Goal: Task Accomplishment & Management: Use online tool/utility

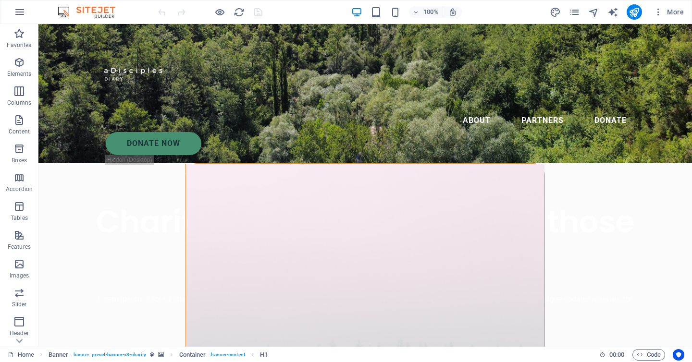
scroll to position [282, 0]
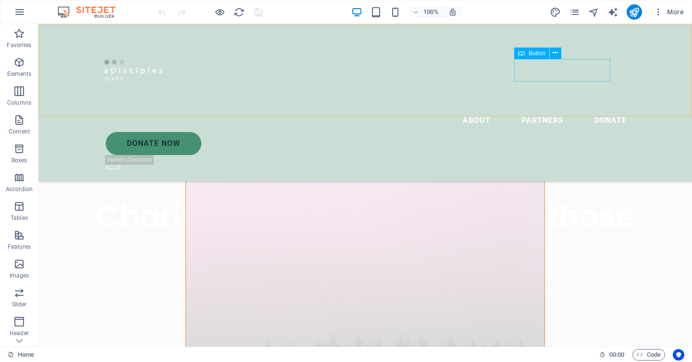
click at [571, 132] on div "Donate Now" at bounding box center [370, 143] width 529 height 23
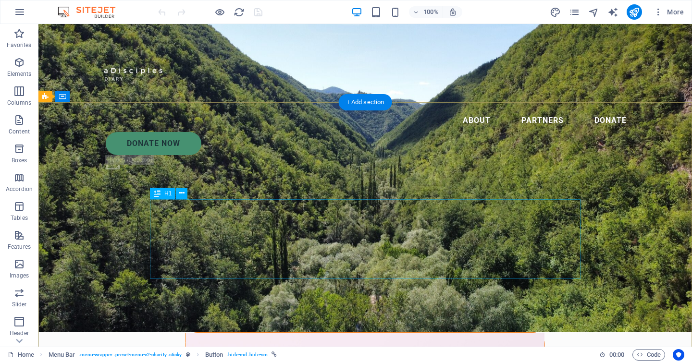
scroll to position [0, 0]
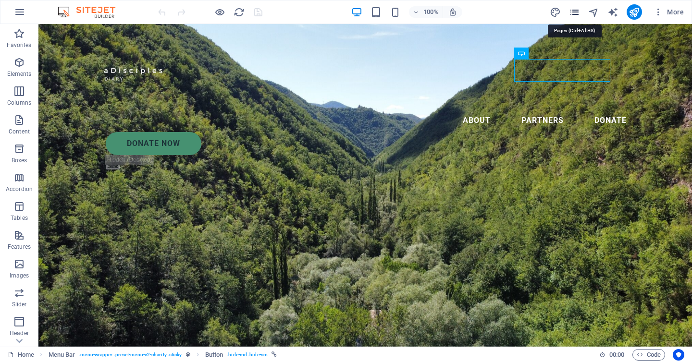
click at [571, 12] on icon "pages" at bounding box center [574, 12] width 11 height 11
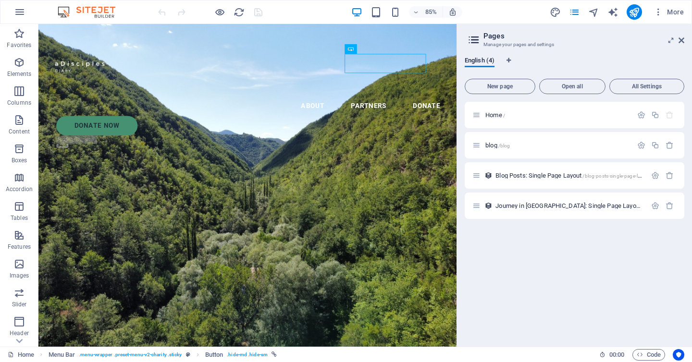
click at [521, 322] on div "Home / blog /blog Blog Posts: Single Page Layout /blog-posts-single-page-layout…" at bounding box center [575, 220] width 220 height 237
click at [498, 18] on div "85% More" at bounding box center [422, 11] width 532 height 15
click at [575, 12] on icon "pages" at bounding box center [574, 12] width 11 height 11
click at [687, 40] on aside "Pages Manage your pages and settings English (4) New page Open all All Settings…" at bounding box center [575, 185] width 236 height 323
drag, startPoint x: 682, startPoint y: 39, endPoint x: 638, endPoint y: 15, distance: 49.5
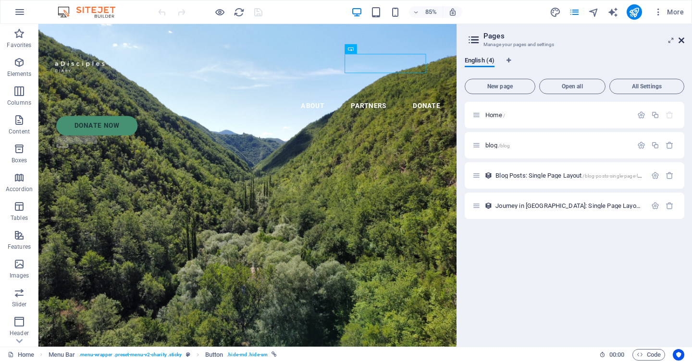
click at [682, 39] on icon at bounding box center [682, 41] width 6 height 8
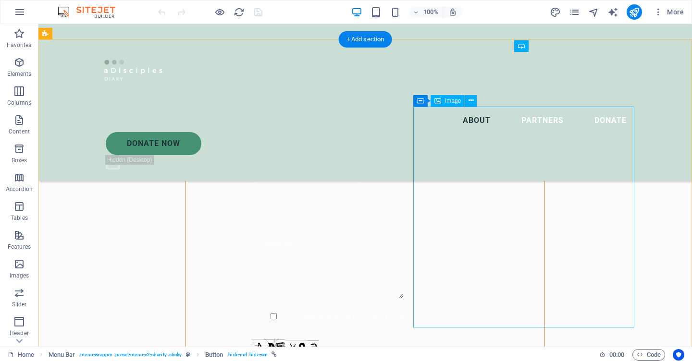
scroll to position [776, 0]
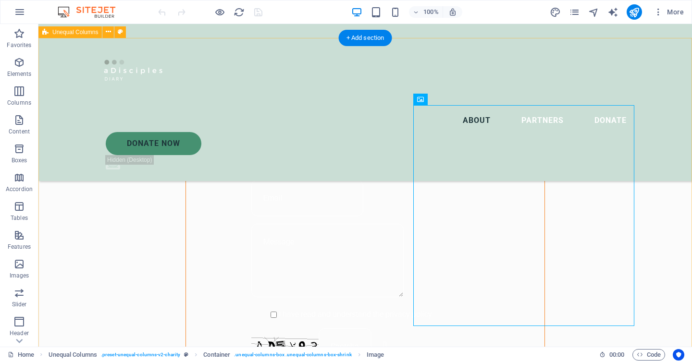
select select "%"
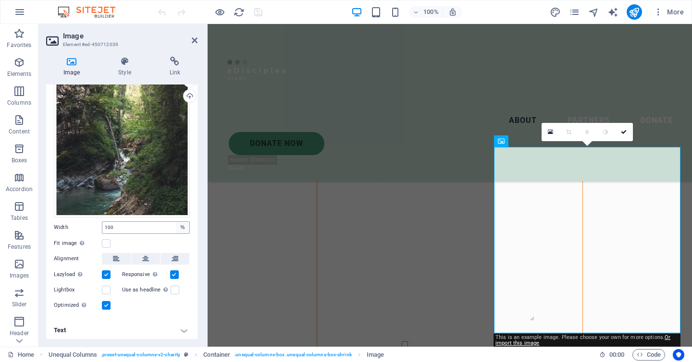
scroll to position [28, 0]
click at [159, 157] on div "Drag files here, click to choose files or select files from Files or our free s…" at bounding box center [122, 149] width 136 height 136
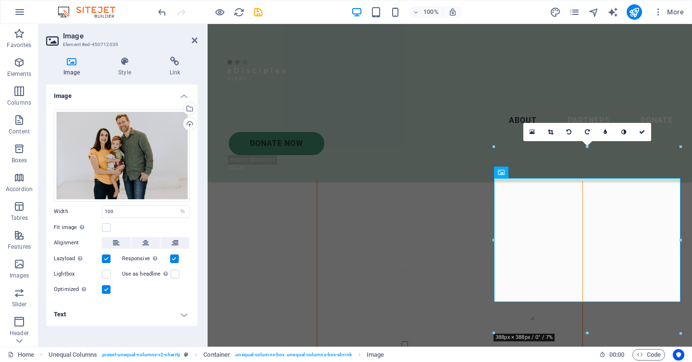
scroll to position [0, 0]
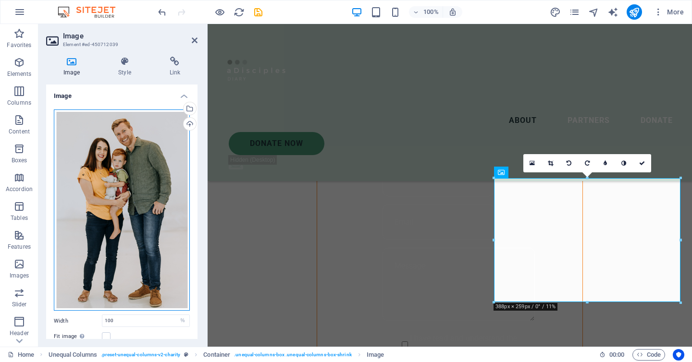
click at [153, 161] on div "Drag files here, click to choose files or select files from Files or our free s…" at bounding box center [122, 211] width 136 height 202
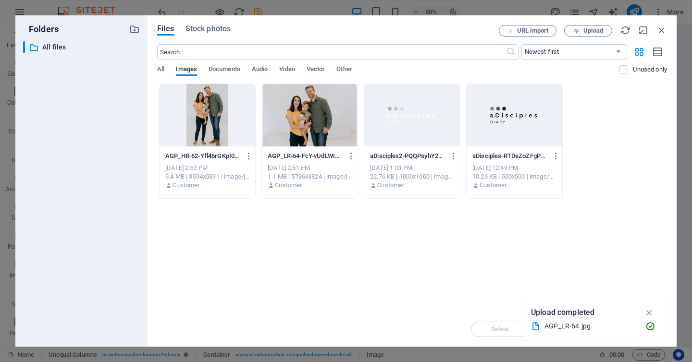
click at [225, 124] on div at bounding box center [208, 115] width 96 height 62
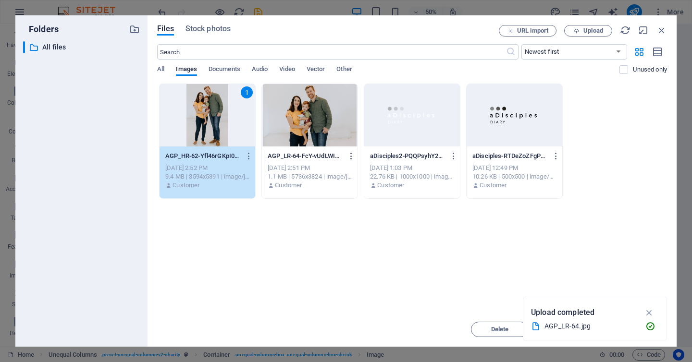
click at [211, 117] on div "1" at bounding box center [208, 115] width 96 height 62
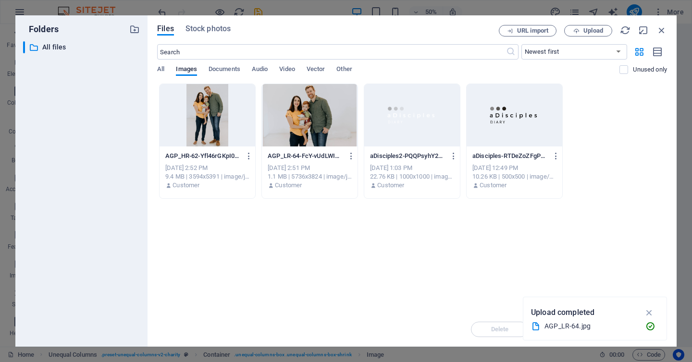
click at [211, 117] on div at bounding box center [208, 115] width 96 height 62
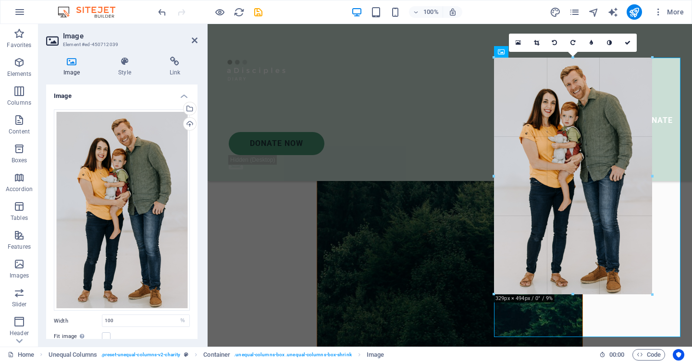
scroll to position [848, 0]
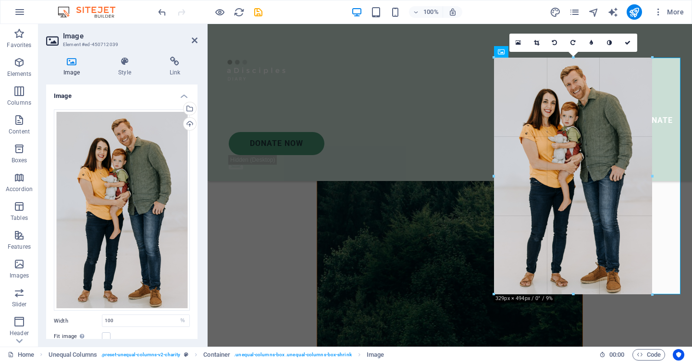
drag, startPoint x: 587, startPoint y: 315, endPoint x: 588, endPoint y: 270, distance: 45.2
type input "329"
select select "px"
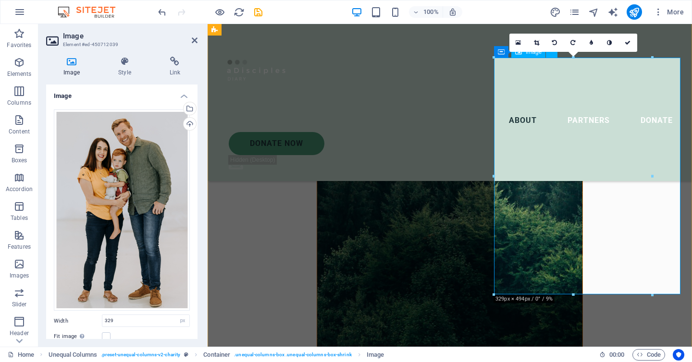
type input "100"
select select "%"
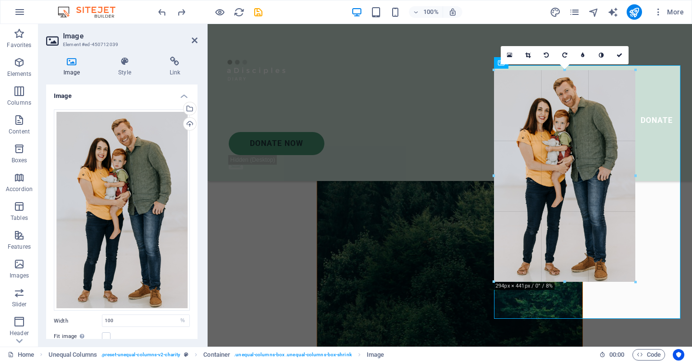
scroll to position [840, 0]
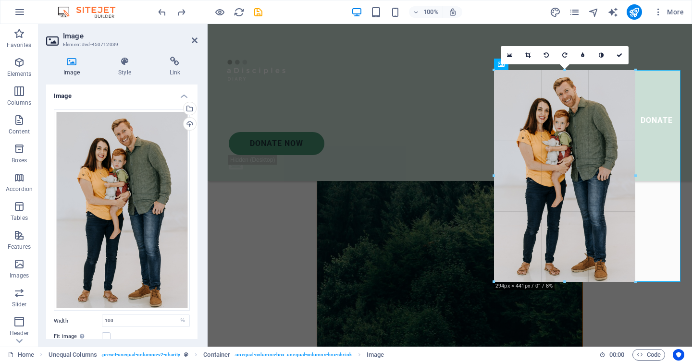
drag, startPoint x: 682, startPoint y: 316, endPoint x: 617, endPoint y: 246, distance: 95.6
type input "294"
select select "px"
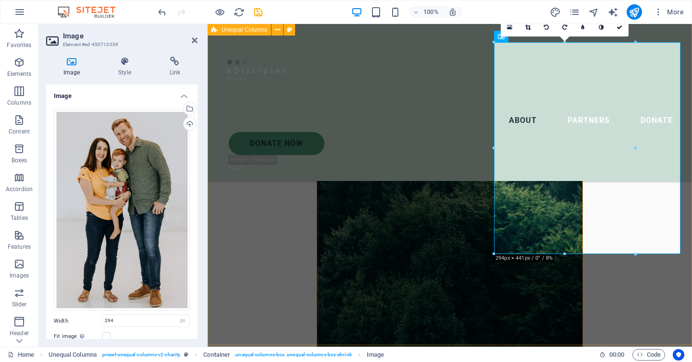
type input "100"
select select "%"
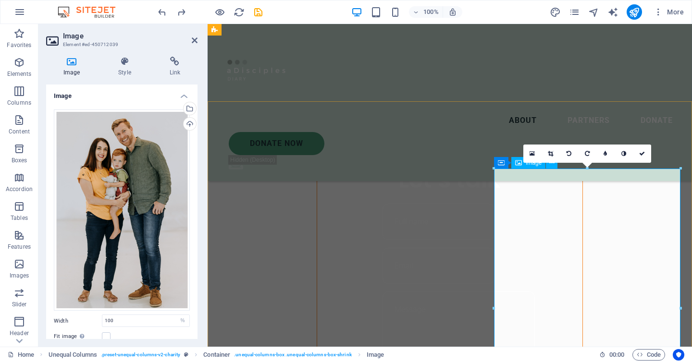
scroll to position [732, 0]
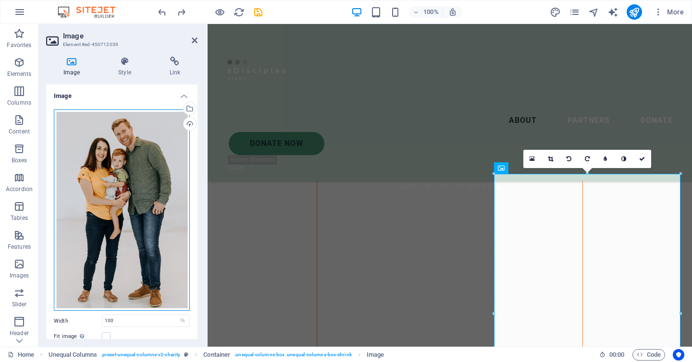
click at [159, 168] on div "Drag files here, click to choose files or select files from Files or our free s…" at bounding box center [122, 211] width 136 height 202
click at [158, 168] on body "[DOMAIN_NAME] Home Favorites Elements Columns Content Boxes Accordion Tables Fe…" at bounding box center [346, 181] width 692 height 362
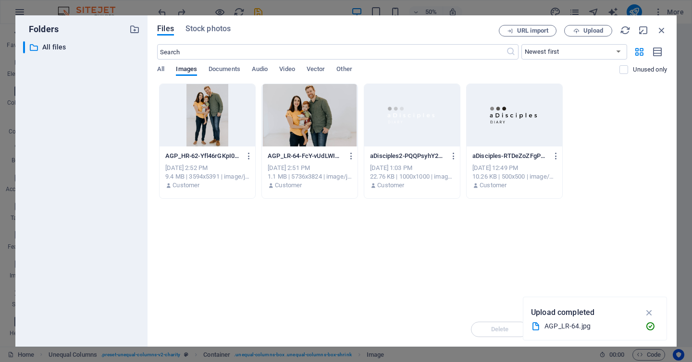
click at [312, 123] on div at bounding box center [310, 115] width 96 height 62
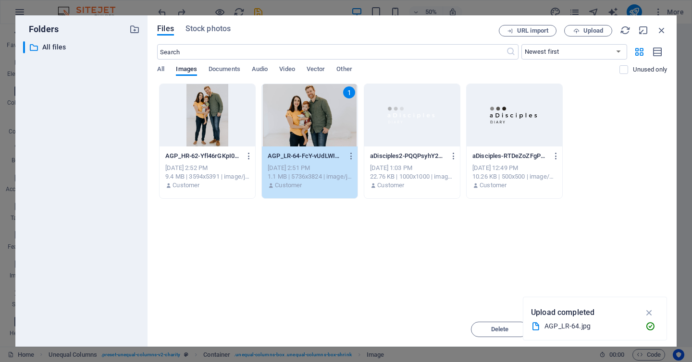
click at [309, 134] on div "1" at bounding box center [310, 115] width 96 height 62
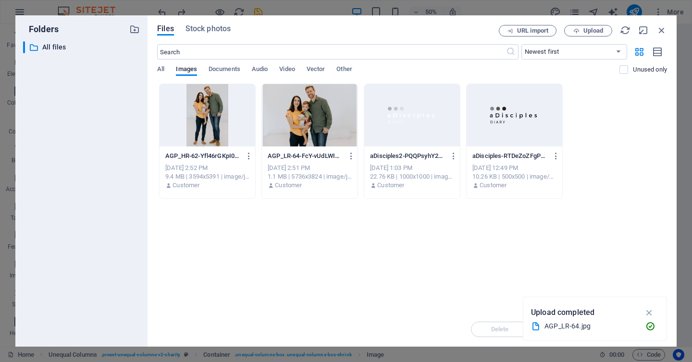
click at [309, 134] on div at bounding box center [310, 115] width 96 height 62
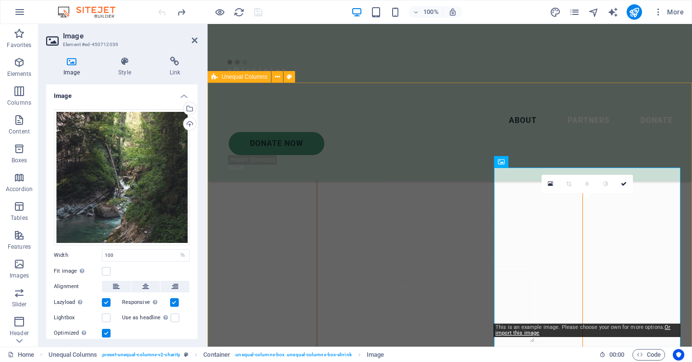
scroll to position [754, 0]
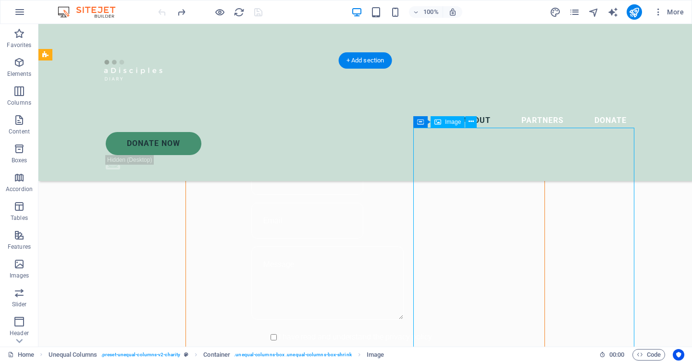
select select "%"
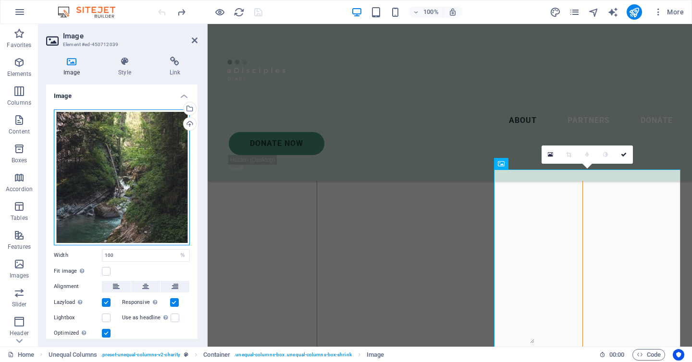
click at [145, 161] on div "Drag files here, click to choose files or select files from Files or our free s…" at bounding box center [122, 178] width 136 height 136
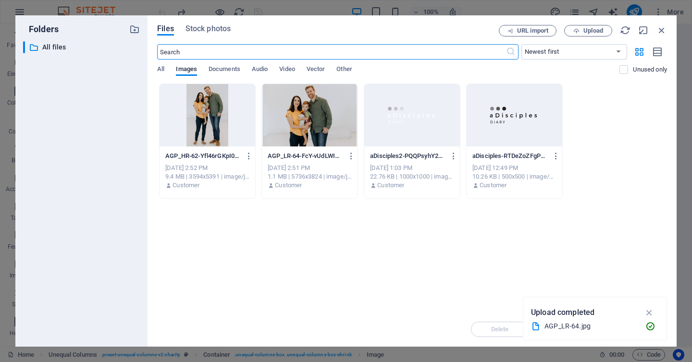
click at [145, 161] on div "Folders ​ All files All files" at bounding box center [81, 181] width 132 height 332
click at [312, 123] on div at bounding box center [310, 115] width 96 height 62
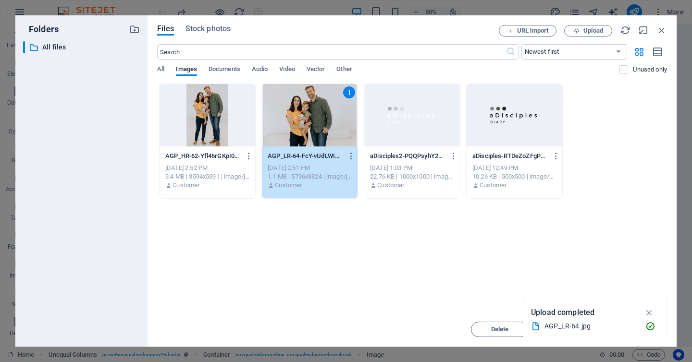
click at [287, 132] on div "1" at bounding box center [310, 115] width 96 height 62
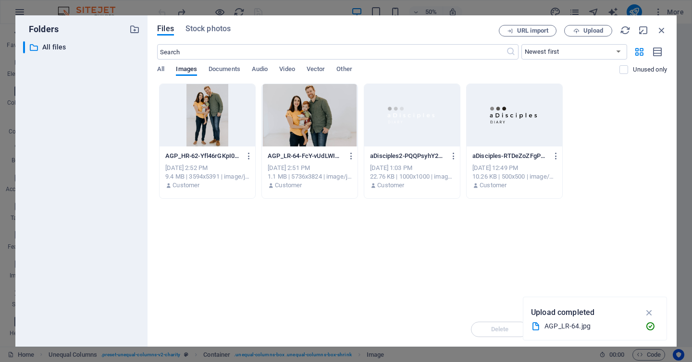
click at [287, 132] on div at bounding box center [310, 115] width 96 height 62
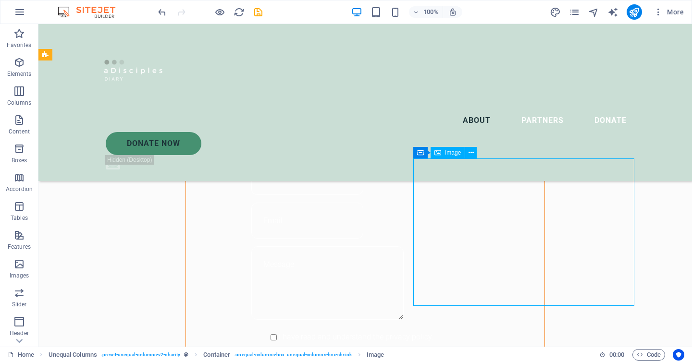
drag, startPoint x: 374, startPoint y: 247, endPoint x: 543, endPoint y: 214, distance: 171.4
drag, startPoint x: 540, startPoint y: 227, endPoint x: 539, endPoint y: 168, distance: 59.1
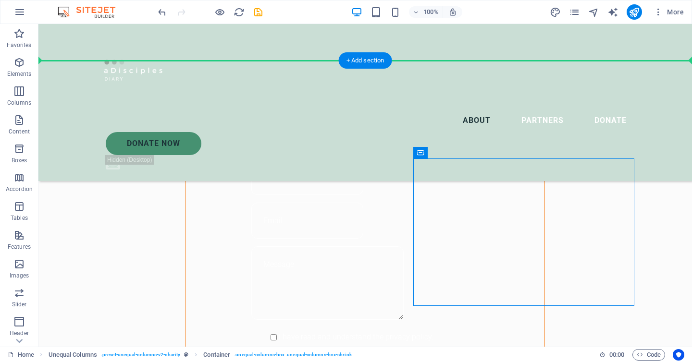
drag, startPoint x: 457, startPoint y: 176, endPoint x: 419, endPoint y: 134, distance: 56.8
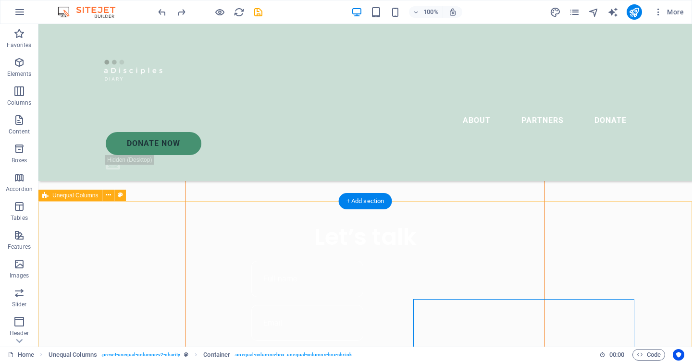
scroll to position [729, 0]
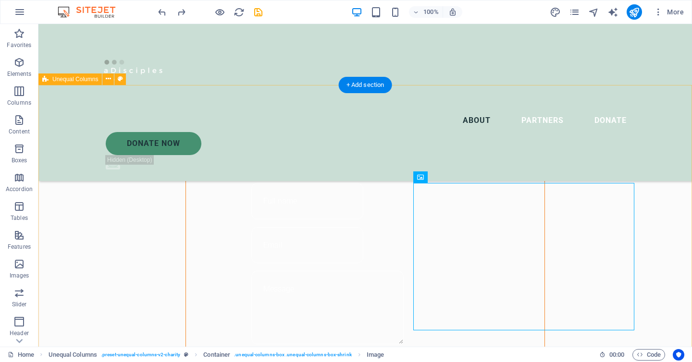
select select "%"
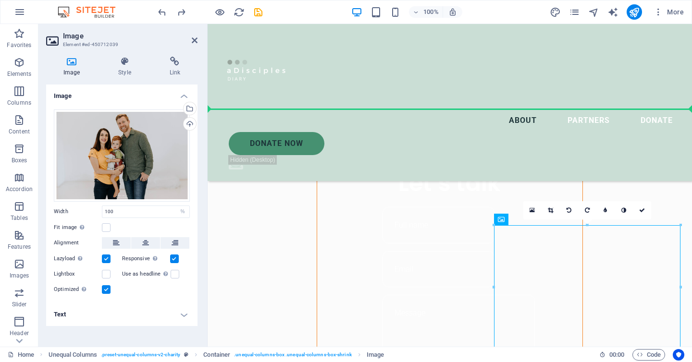
drag, startPoint x: 536, startPoint y: 251, endPoint x: 536, endPoint y: 219, distance: 32.2
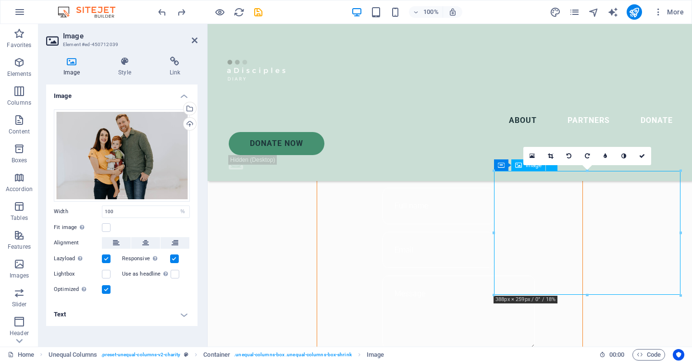
scroll to position [741, 0]
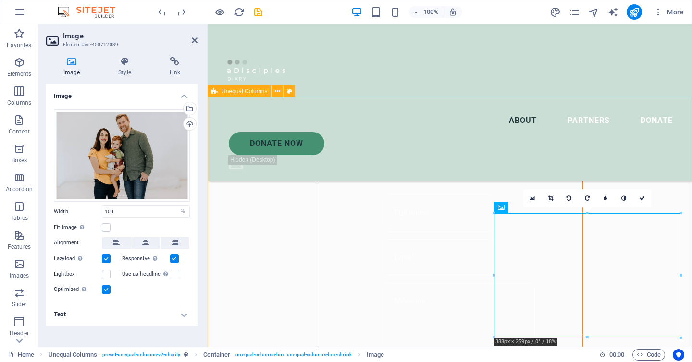
drag, startPoint x: 794, startPoint y: 237, endPoint x: 589, endPoint y: 187, distance: 211.7
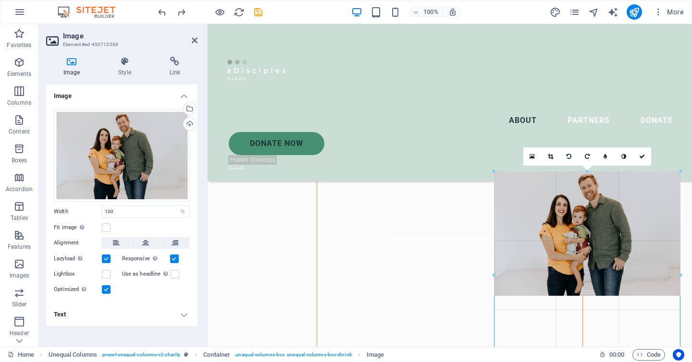
drag, startPoint x: 681, startPoint y: 211, endPoint x: 473, endPoint y: 105, distance: 233.4
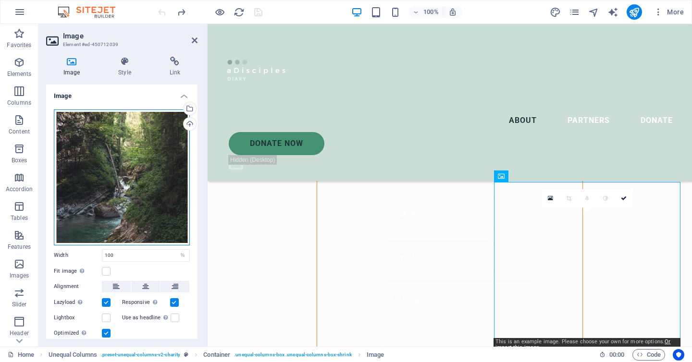
click at [109, 170] on div "Drag files here, click to choose files or select files from Files or our free s…" at bounding box center [122, 178] width 136 height 136
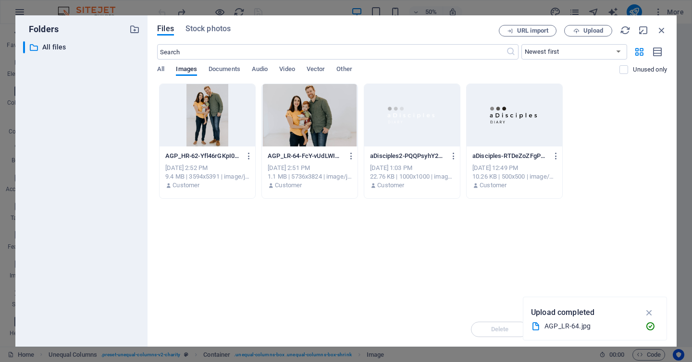
click at [109, 170] on div "​ All files All files" at bounding box center [81, 190] width 117 height 298
click at [306, 125] on div at bounding box center [310, 115] width 96 height 62
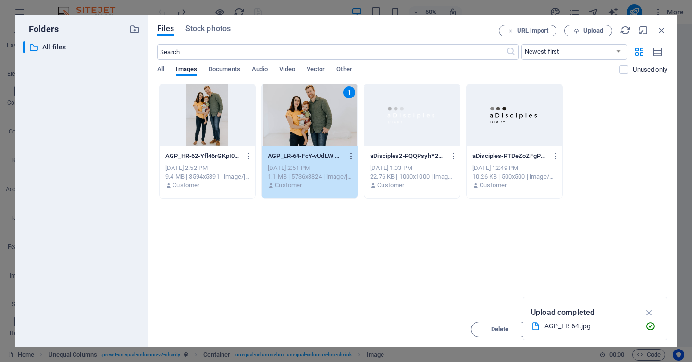
click at [306, 125] on div "1" at bounding box center [310, 115] width 96 height 62
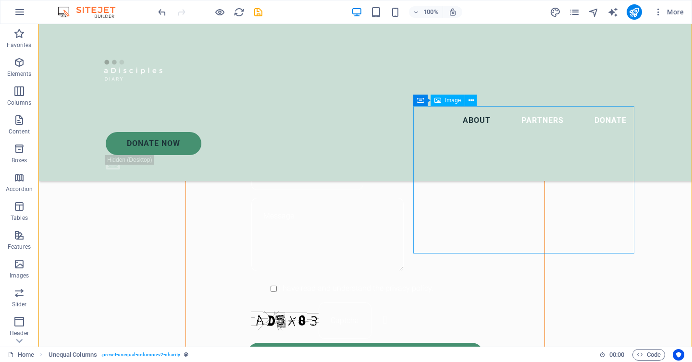
scroll to position [806, 0]
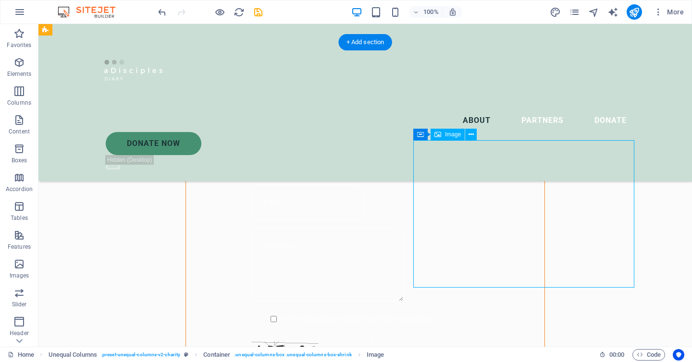
scroll to position [771, 0]
select select "%"
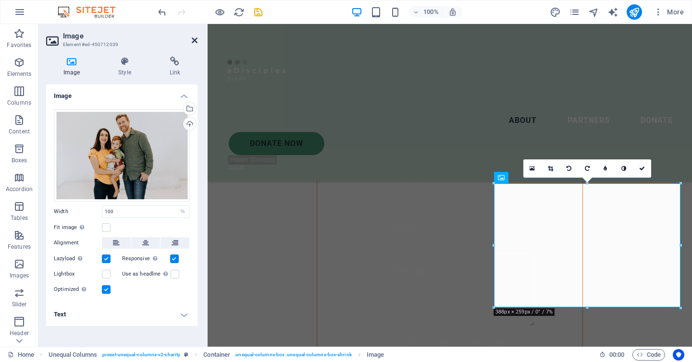
click at [195, 40] on icon at bounding box center [195, 41] width 6 height 8
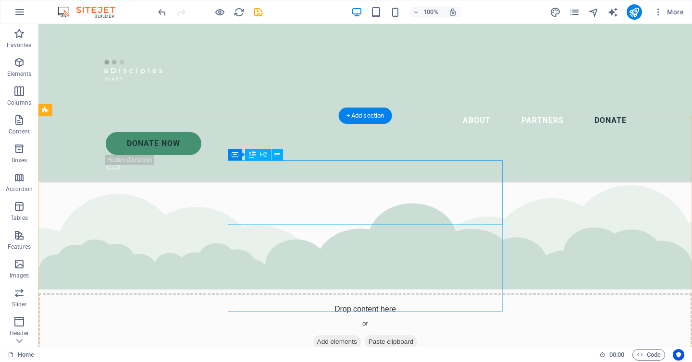
scroll to position [3812, 0]
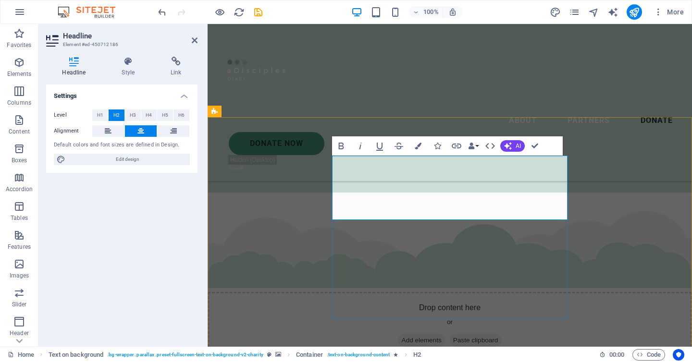
scroll to position [0, 0]
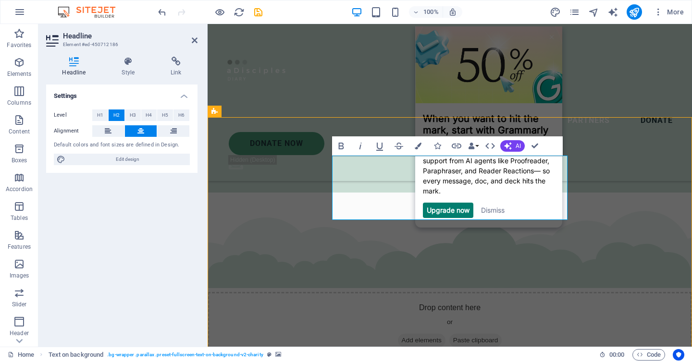
scroll to position [3812, 0]
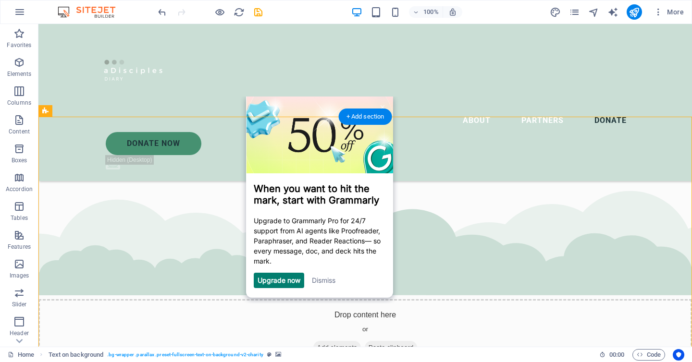
click at [323, 282] on link "Dismiss" at bounding box center [323, 280] width 24 height 8
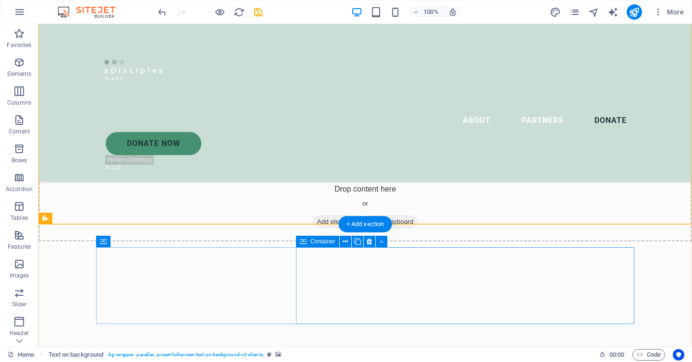
scroll to position [3944, 0]
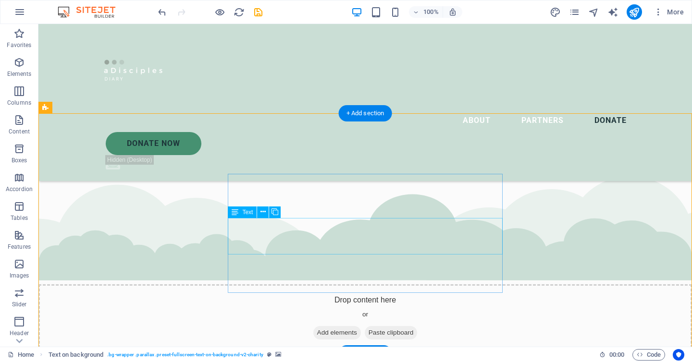
scroll to position [3815, 0]
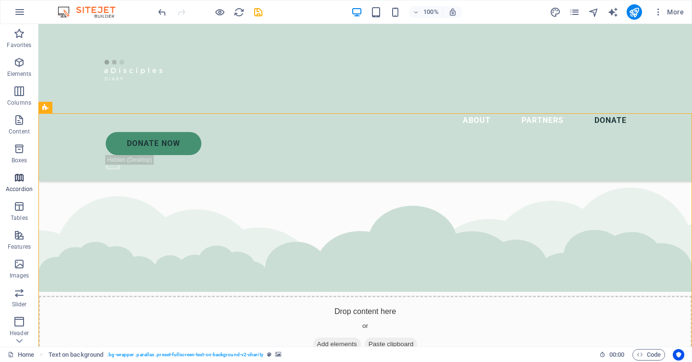
click at [22, 183] on icon "button" at bounding box center [19, 178] width 12 height 12
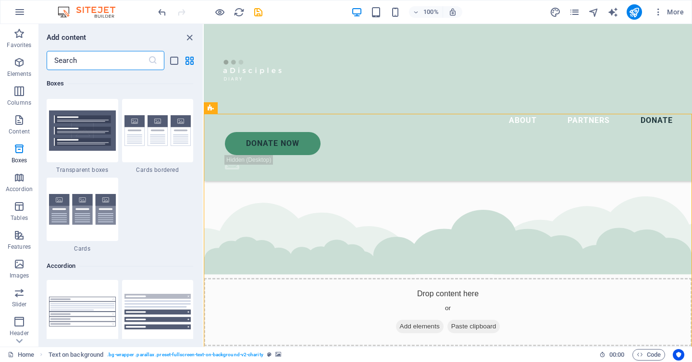
scroll to position [2926, 0]
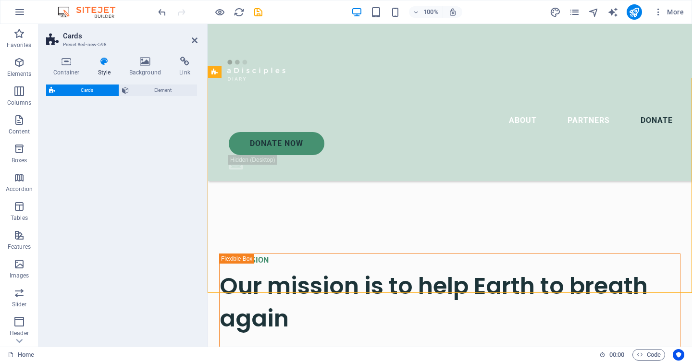
select select "rem"
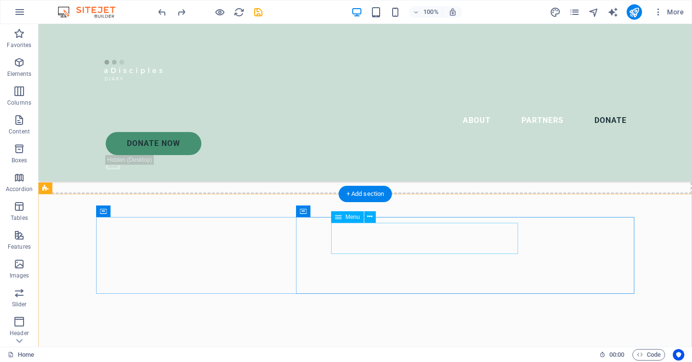
scroll to position [3827, 0]
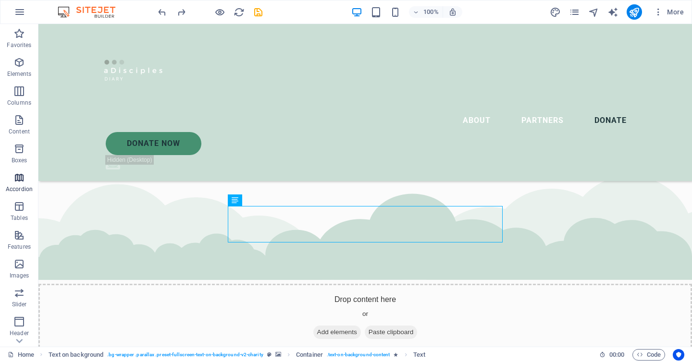
click at [15, 186] on p "Accordion" at bounding box center [19, 190] width 27 height 8
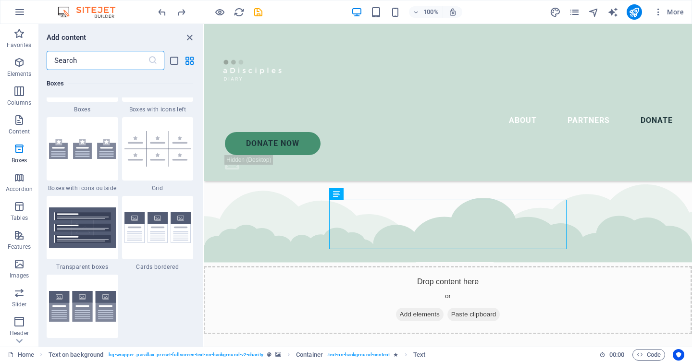
scroll to position [2790, 0]
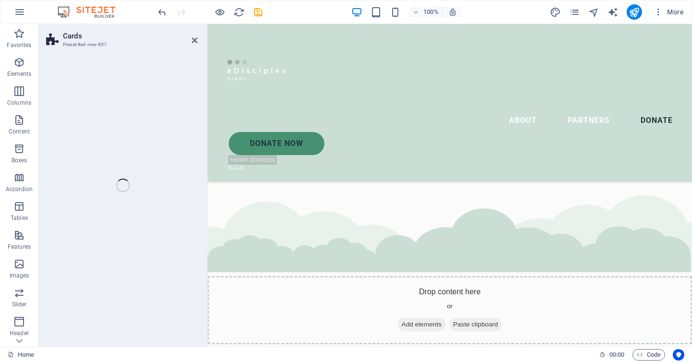
select select "rem"
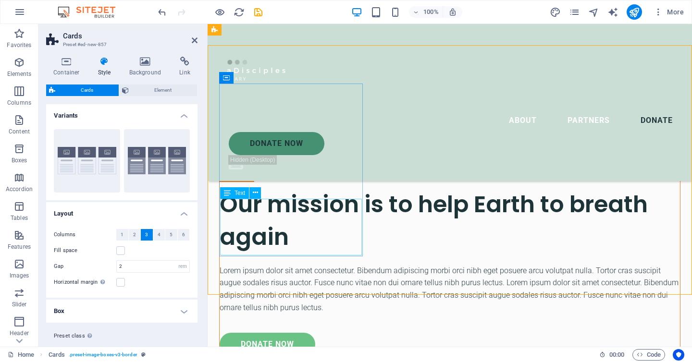
scroll to position [4173, 0]
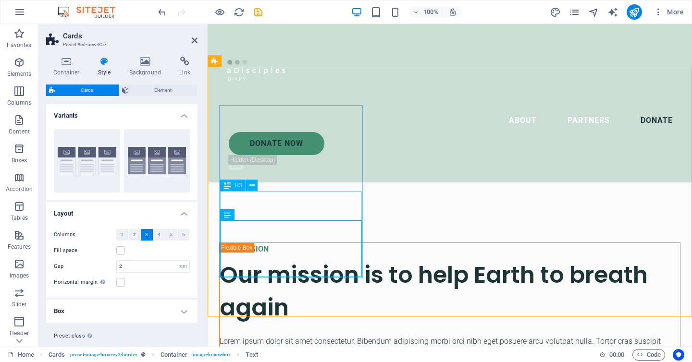
scroll to position [3919, 0]
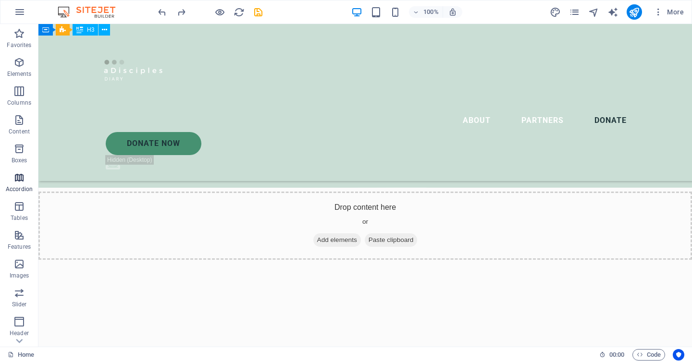
click at [19, 179] on icon "button" at bounding box center [19, 178] width 12 height 12
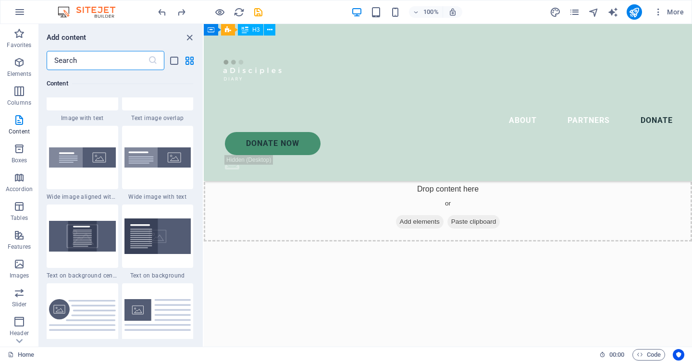
scroll to position [1896, 0]
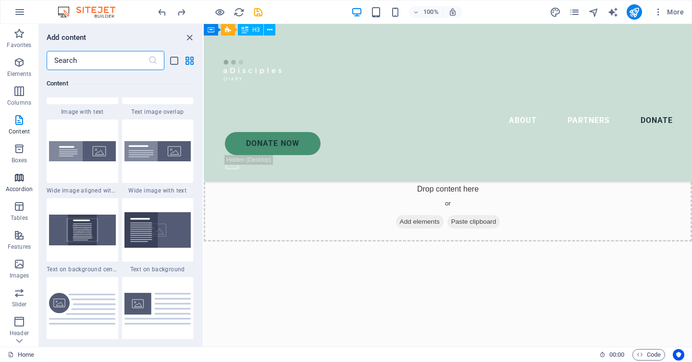
click at [19, 182] on icon "button" at bounding box center [19, 178] width 12 height 12
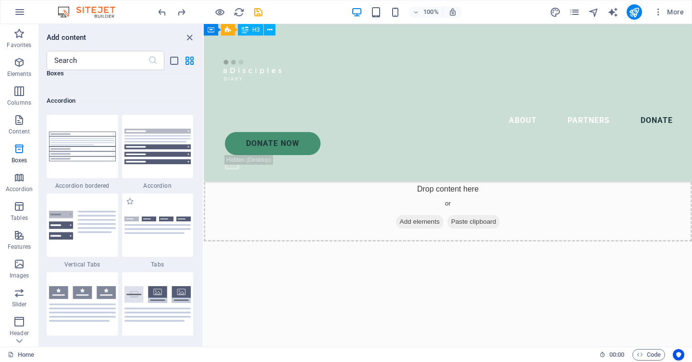
scroll to position [3054, 0]
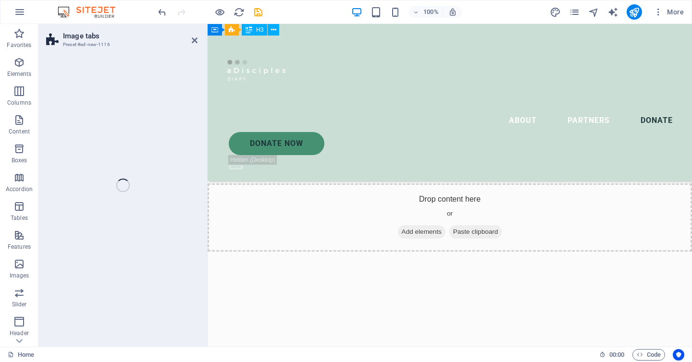
select select "rem"
select select "preset-image-accordion-v4-default"
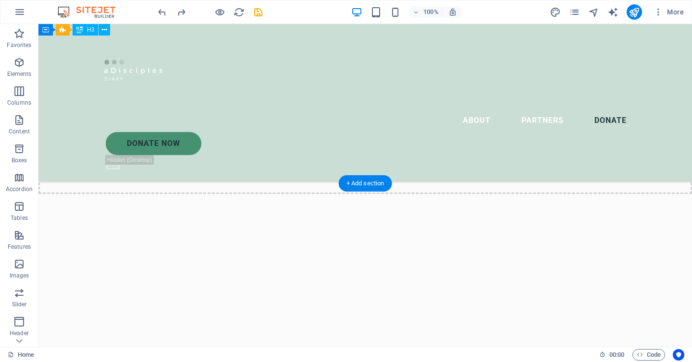
scroll to position [3967, 0]
click at [363, 200] on div "+ Add section" at bounding box center [365, 202] width 53 height 16
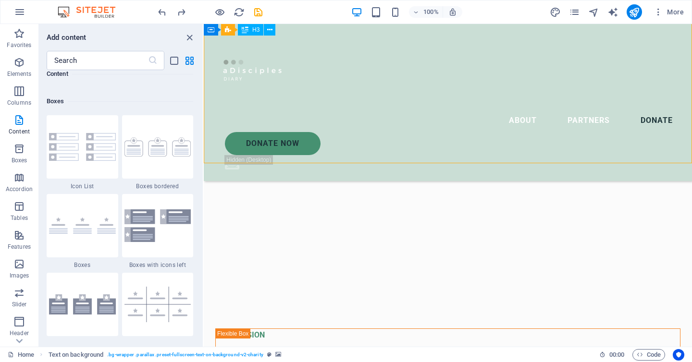
scroll to position [2632, 0]
click at [18, 184] on span "Accordion" at bounding box center [19, 183] width 38 height 23
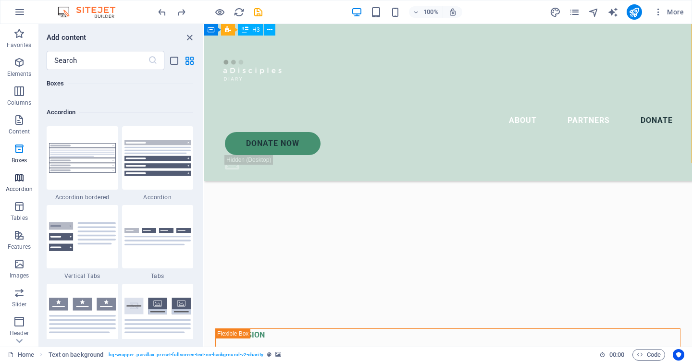
scroll to position [3069, 0]
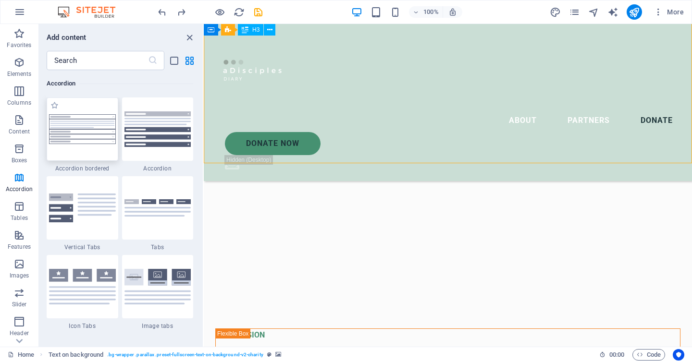
click at [89, 143] on img at bounding box center [82, 129] width 67 height 30
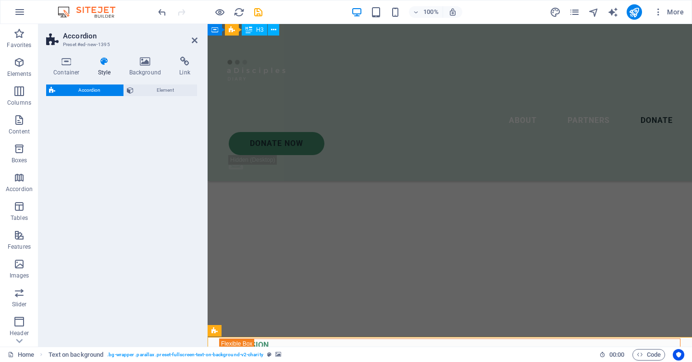
select select "rem"
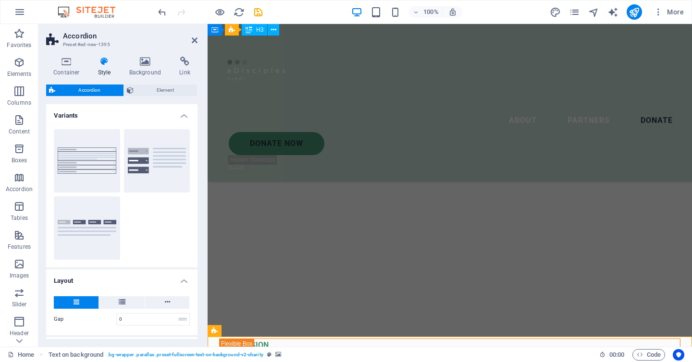
scroll to position [3903, 0]
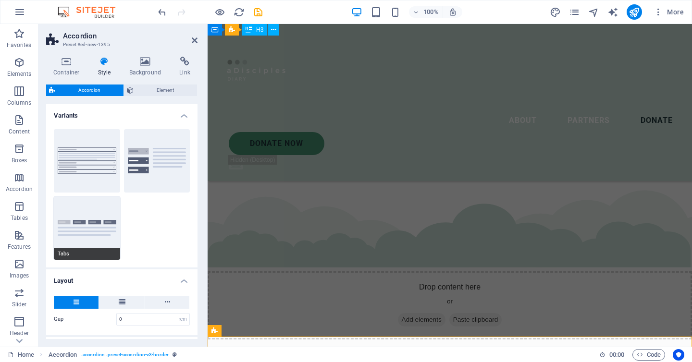
click at [107, 227] on button "Tabs" at bounding box center [87, 228] width 66 height 63
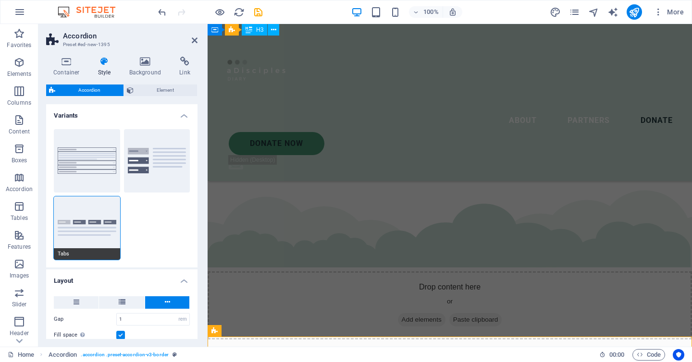
type input "0"
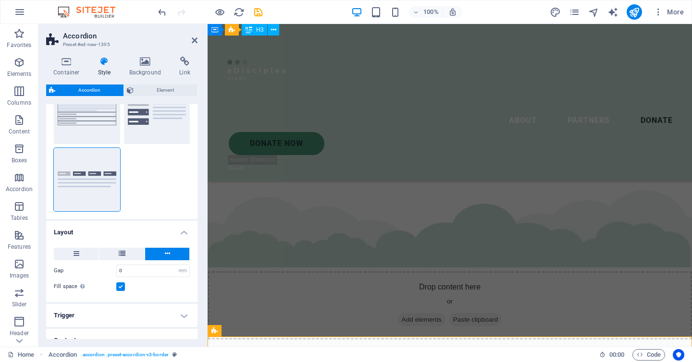
scroll to position [99, 0]
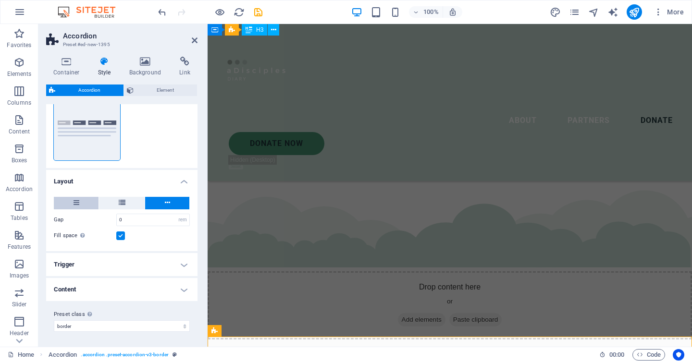
click at [82, 200] on button at bounding box center [76, 203] width 45 height 12
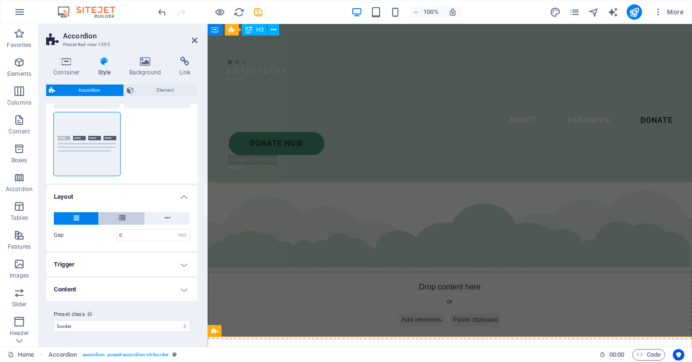
click at [129, 215] on button at bounding box center [122, 218] width 46 height 12
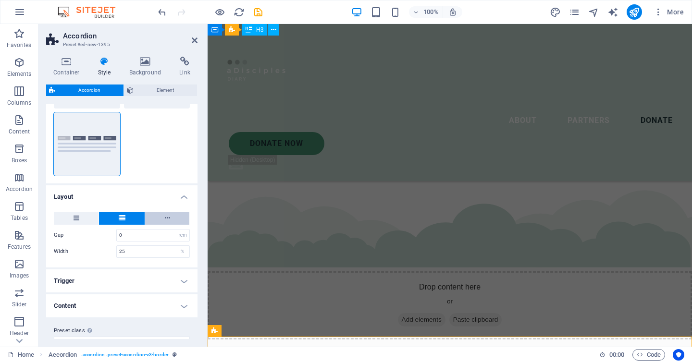
click at [165, 215] on icon at bounding box center [167, 218] width 5 height 12
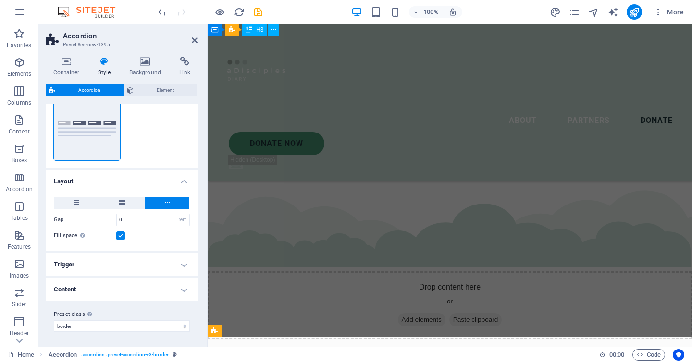
click at [156, 260] on h4 "Trigger" at bounding box center [121, 264] width 151 height 23
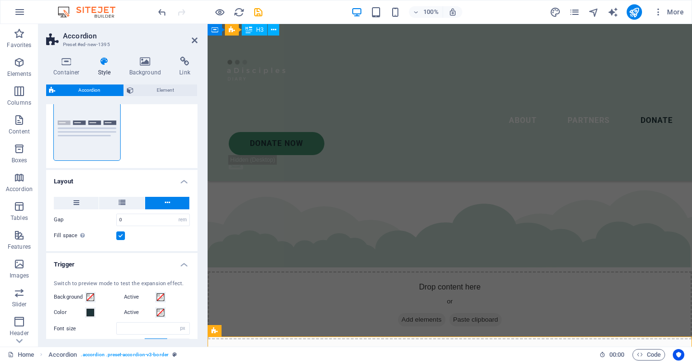
click at [156, 261] on h4 "Trigger" at bounding box center [121, 261] width 151 height 17
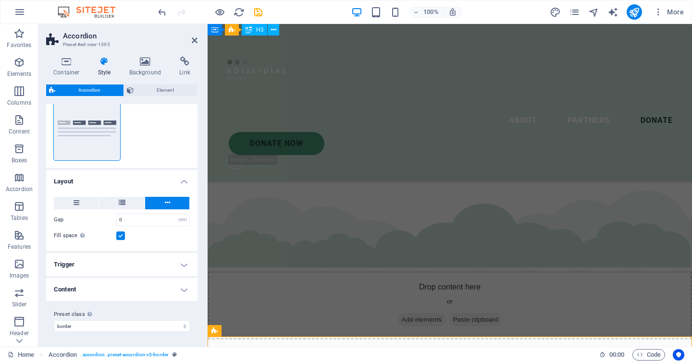
click at [143, 292] on h4 "Content" at bounding box center [121, 289] width 151 height 23
click at [143, 292] on h4 "Content" at bounding box center [121, 286] width 151 height 17
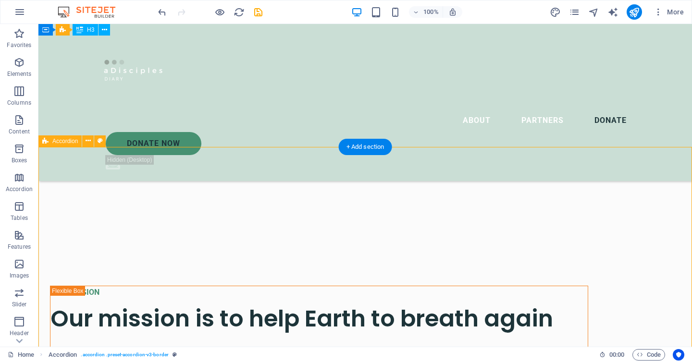
scroll to position [4076, 0]
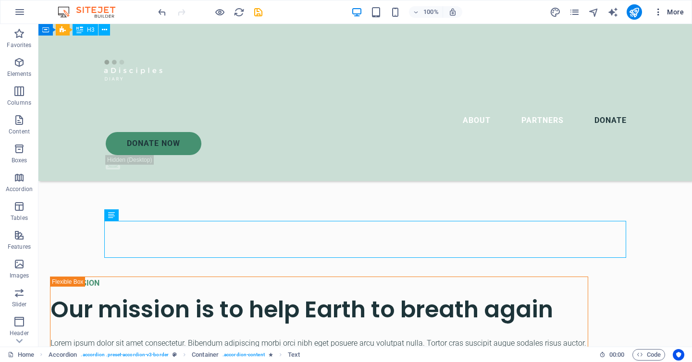
click at [661, 15] on icon "button" at bounding box center [659, 12] width 10 height 10
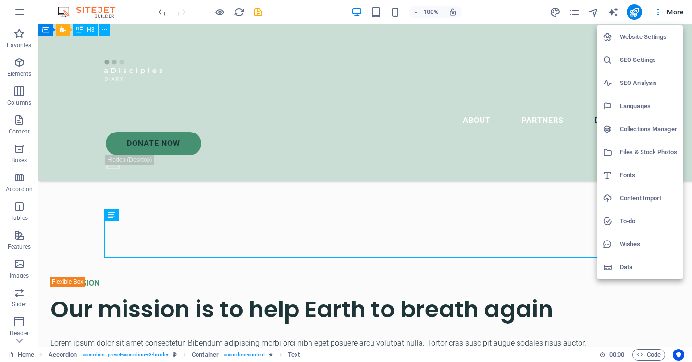
click at [661, 15] on div at bounding box center [346, 181] width 692 height 362
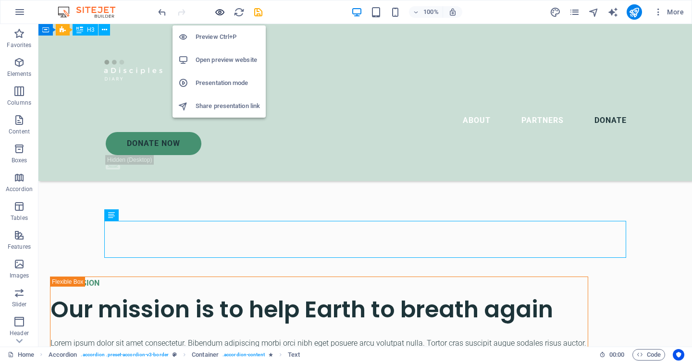
click at [216, 12] on icon "button" at bounding box center [219, 12] width 11 height 11
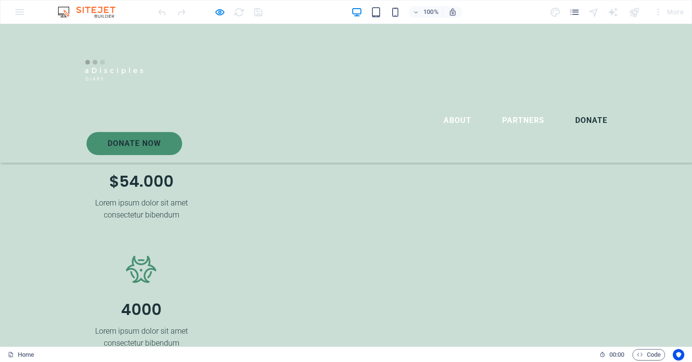
scroll to position [2701, 0]
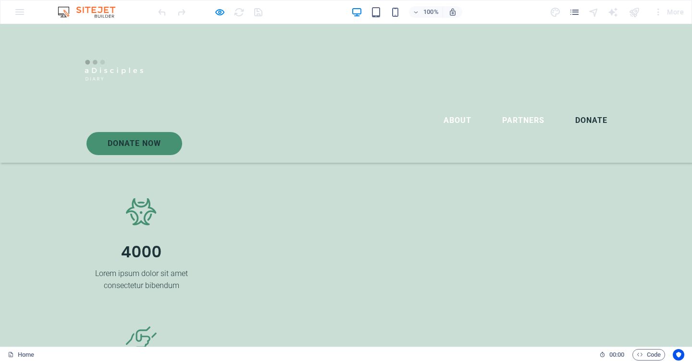
scroll to position [2756, 0]
click at [16, 9] on div "100% More" at bounding box center [345, 11] width 691 height 23
click at [221, 10] on icon "button" at bounding box center [219, 12] width 11 height 11
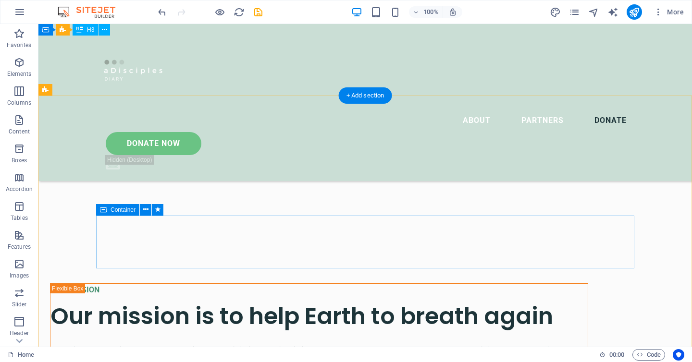
scroll to position [4073, 0]
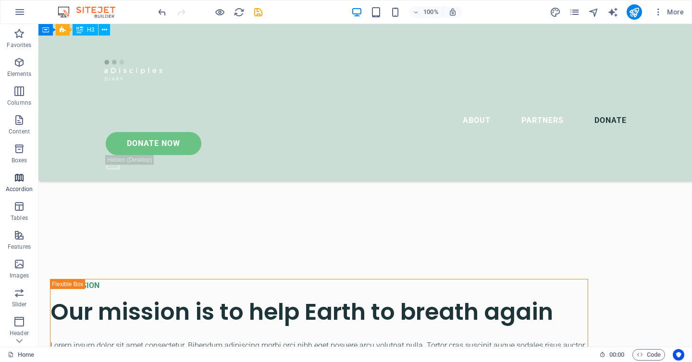
click at [25, 179] on span "Accordion" at bounding box center [19, 183] width 38 height 23
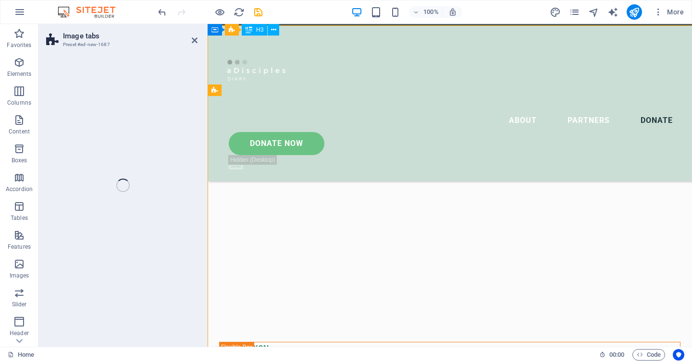
scroll to position [4143, 0]
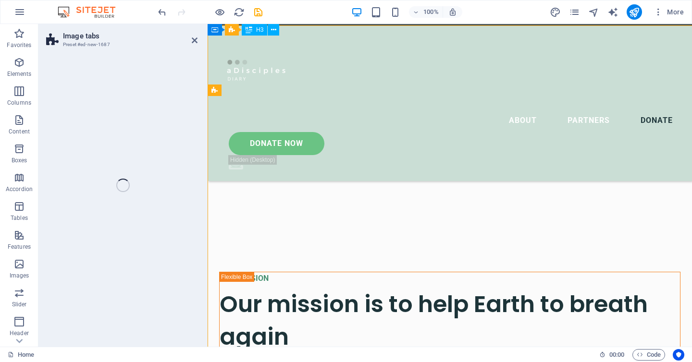
select select "rem"
select select "preset-image-accordion-v4-default"
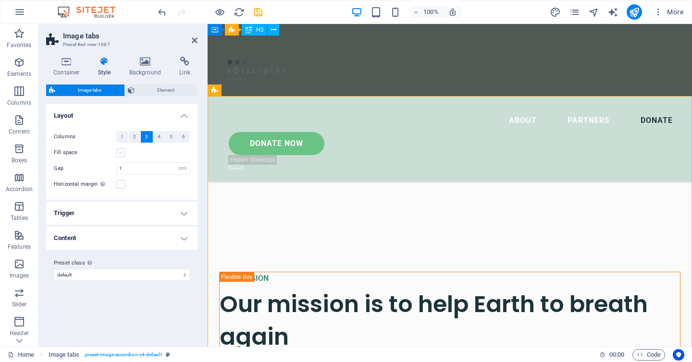
click at [122, 149] on label at bounding box center [120, 153] width 9 height 9
click at [0, 0] on input "Fill space" at bounding box center [0, 0] width 0 height 0
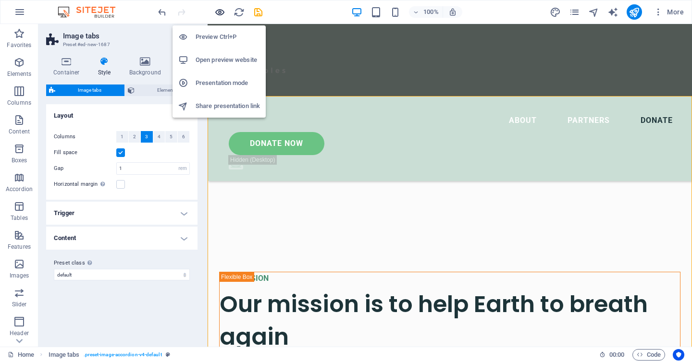
click at [220, 9] on icon "button" at bounding box center [219, 12] width 11 height 11
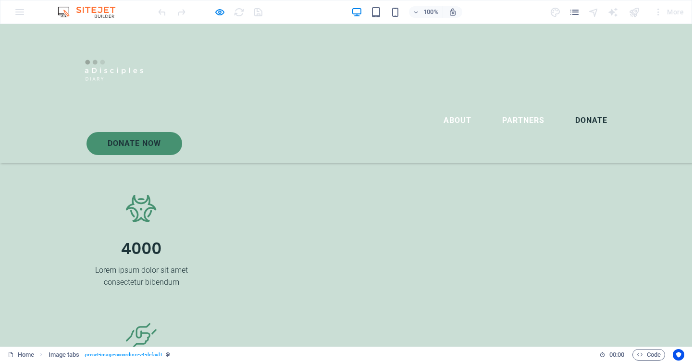
scroll to position [2772, 0]
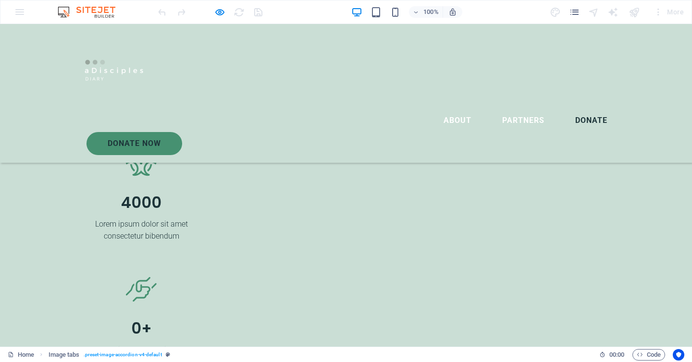
scroll to position [2807, 0]
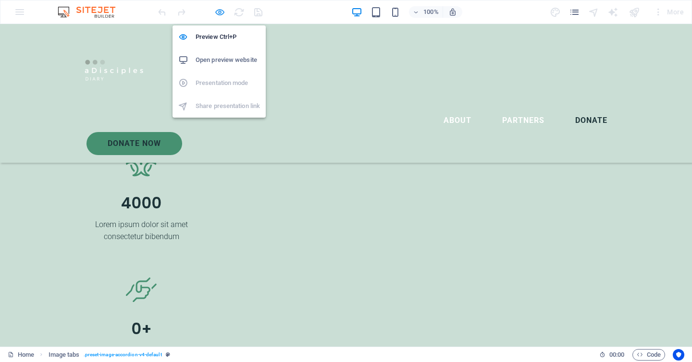
click at [223, 9] on icon "button" at bounding box center [219, 12] width 11 height 11
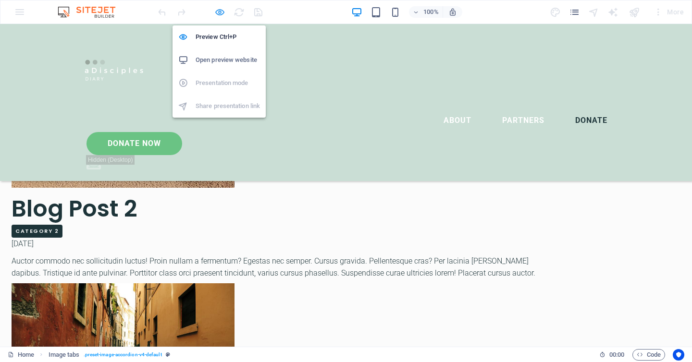
scroll to position [4585, 0]
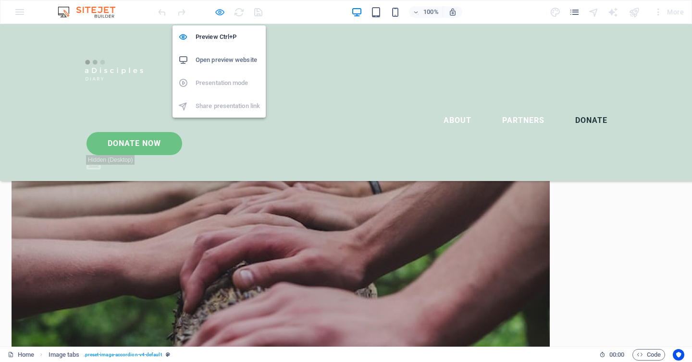
select select "rem"
select select "px"
select select "preset-image-accordion-v4-default"
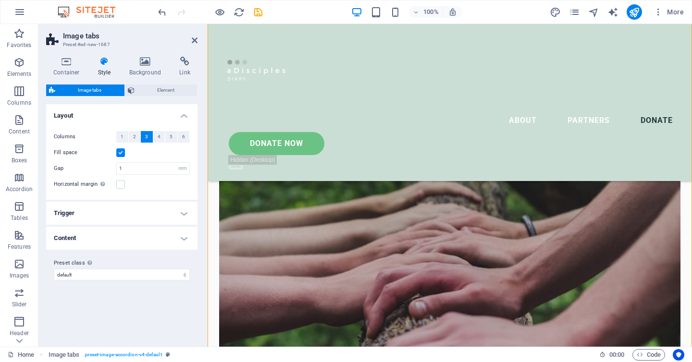
click at [100, 237] on h4 "Content" at bounding box center [121, 238] width 151 height 23
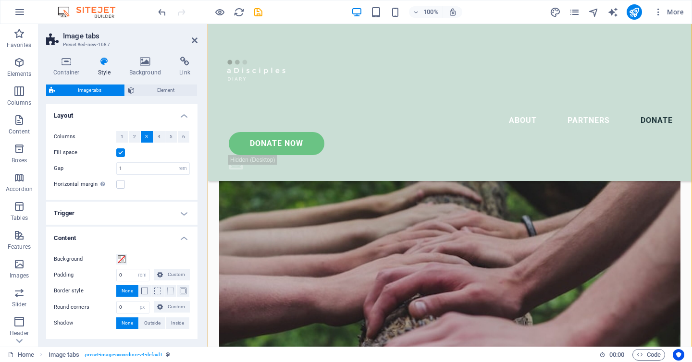
scroll to position [38, 0]
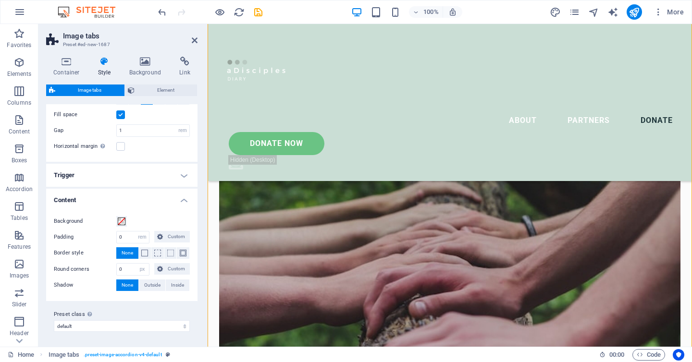
click at [101, 180] on h4 "Trigger" at bounding box center [121, 175] width 151 height 23
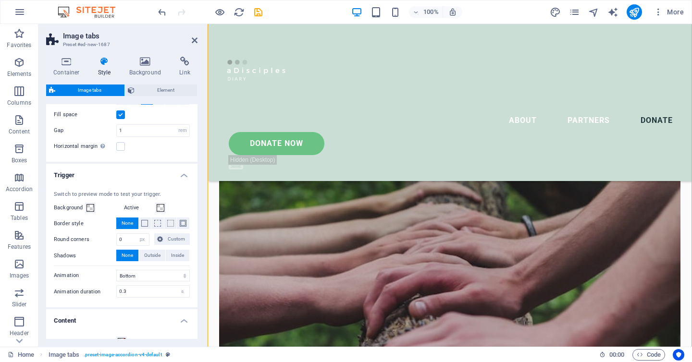
click at [102, 176] on h4 "Trigger" at bounding box center [121, 172] width 151 height 17
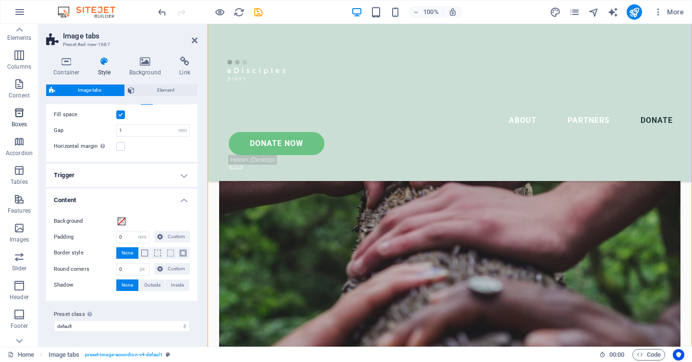
scroll to position [0, 0]
click at [194, 39] on icon at bounding box center [195, 41] width 6 height 8
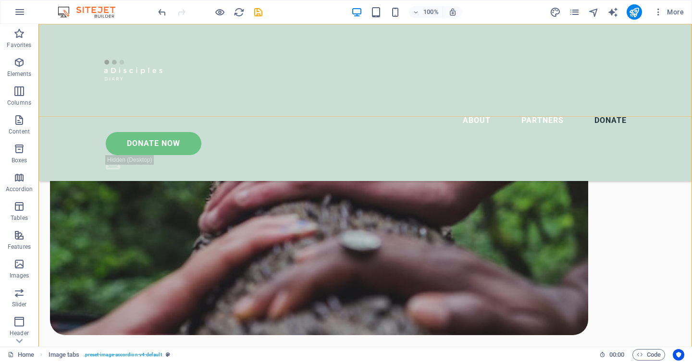
scroll to position [4690, 0]
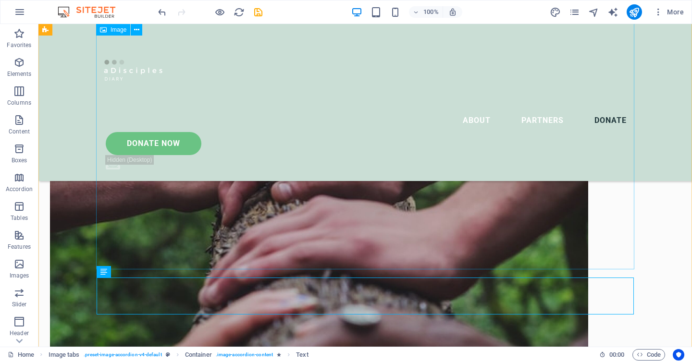
scroll to position [4636, 0]
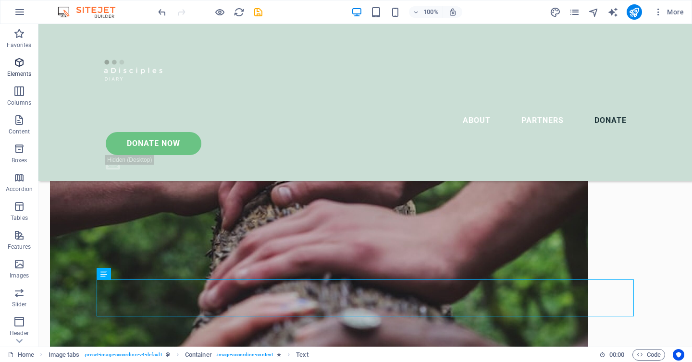
click at [21, 70] on p "Elements" at bounding box center [19, 74] width 25 height 8
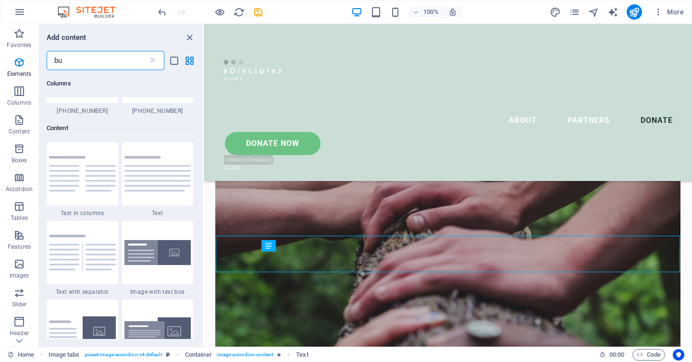
scroll to position [0, 0]
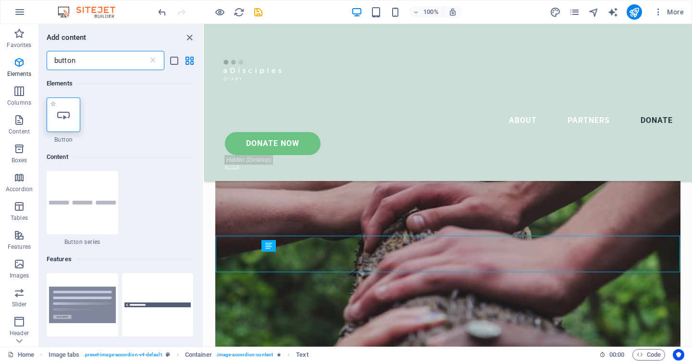
type input "button"
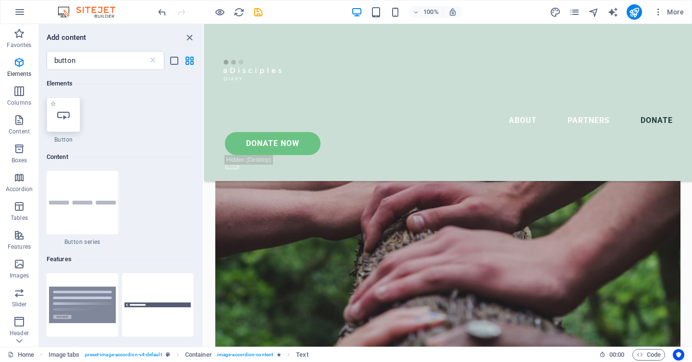
scroll to position [4661, 0]
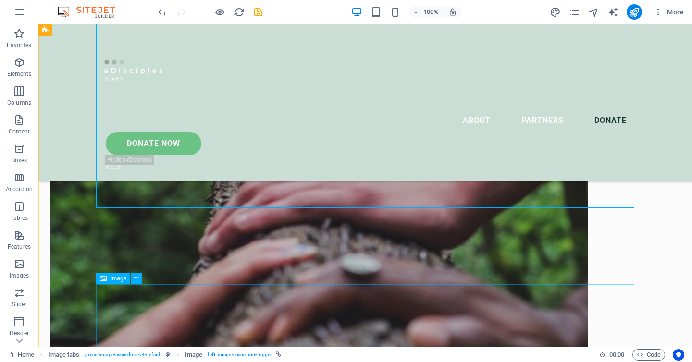
scroll to position [4700, 0]
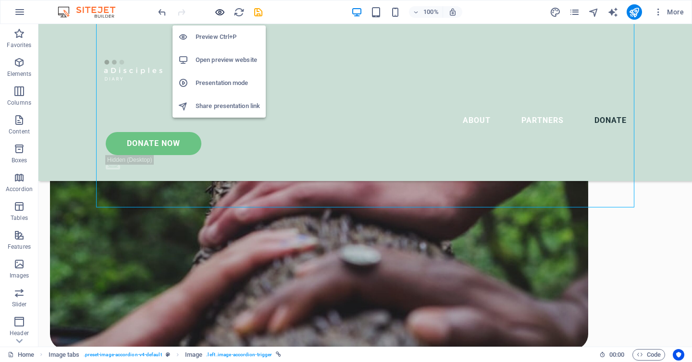
click at [219, 12] on icon "button" at bounding box center [219, 12] width 11 height 11
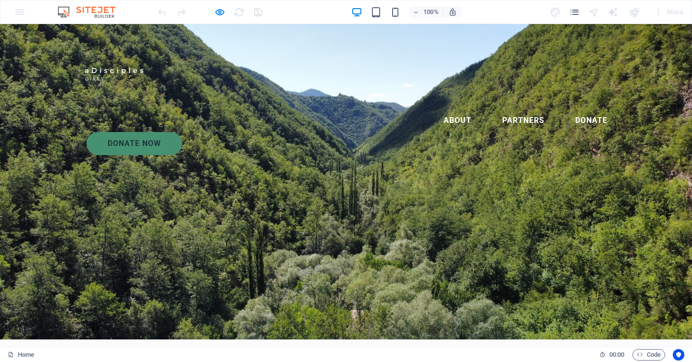
scroll to position [0, 0]
